Goal: Obtain resource: Download file/media

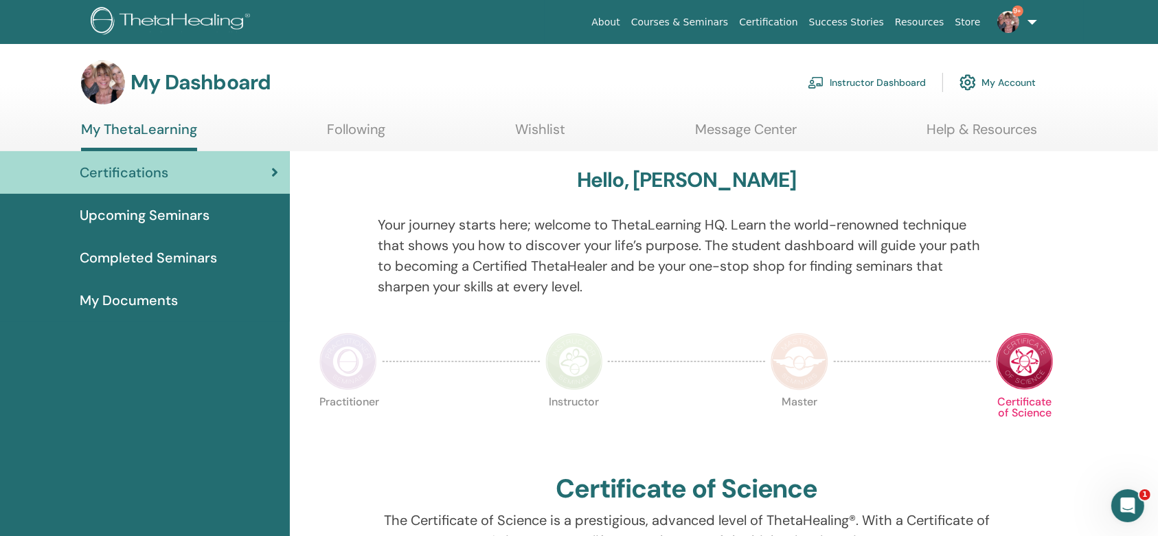
click at [846, 74] on link "Instructor Dashboard" at bounding box center [867, 82] width 118 height 30
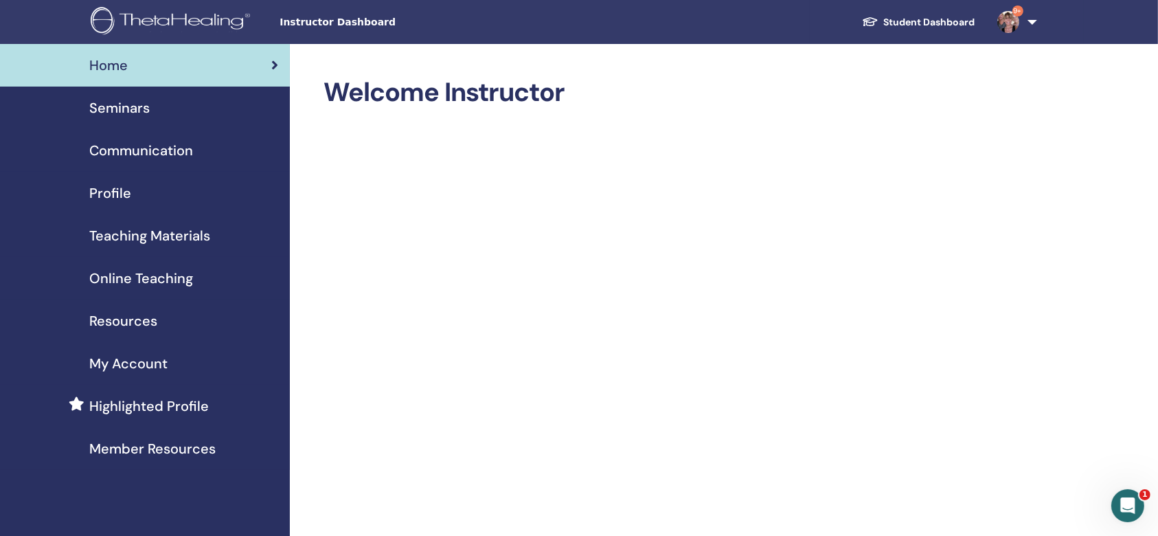
click at [127, 235] on span "Teaching Materials" at bounding box center [149, 235] width 121 height 21
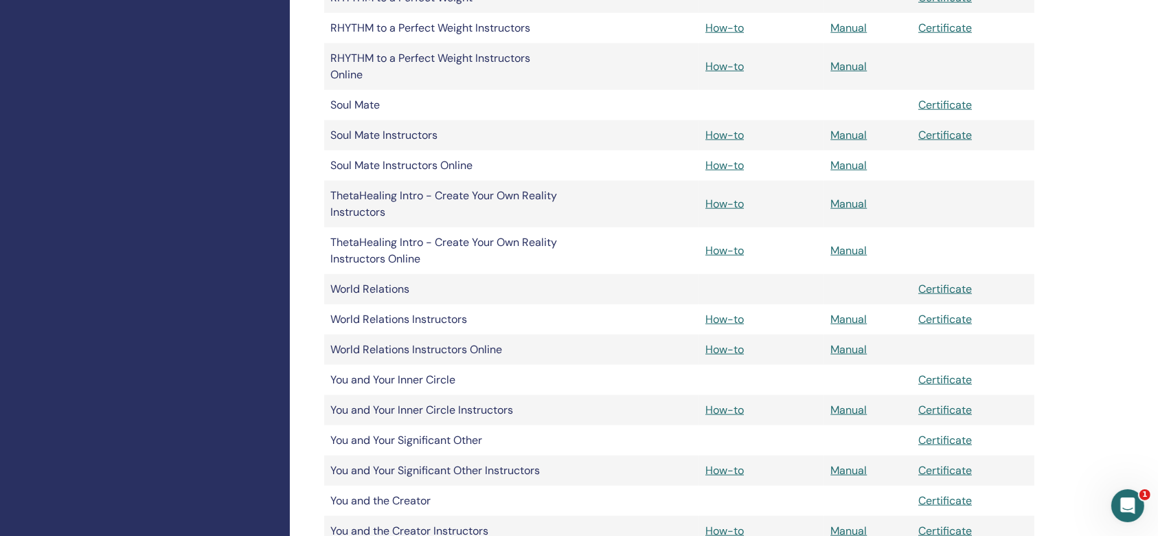
scroll to position [1740, 0]
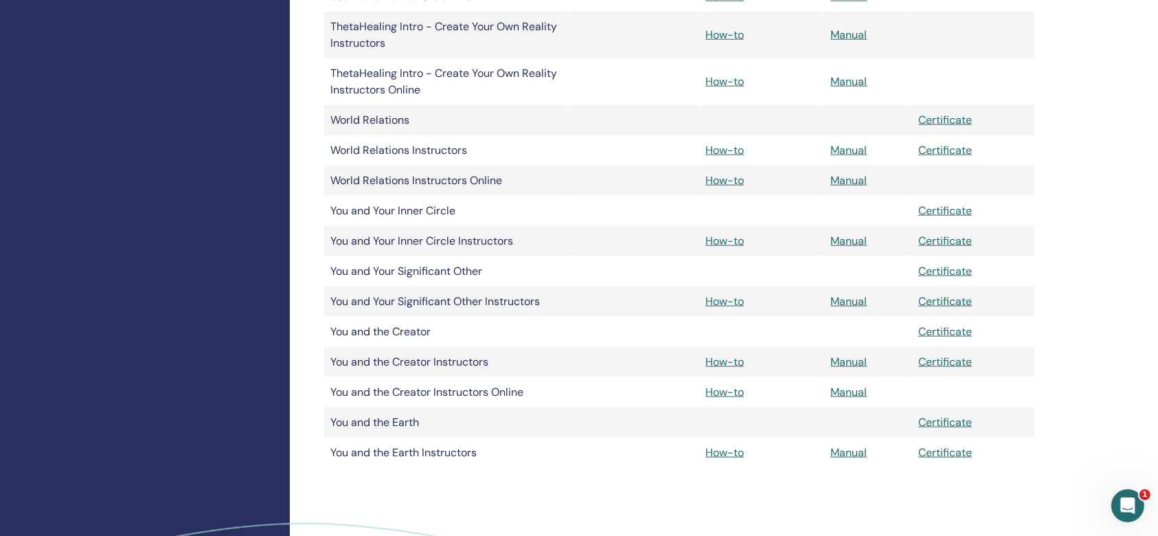
click at [472, 151] on td "World Relations Instructors" at bounding box center [447, 150] width 247 height 30
click at [860, 151] on link "Manual" at bounding box center [849, 150] width 36 height 14
